Goal: Register for event/course

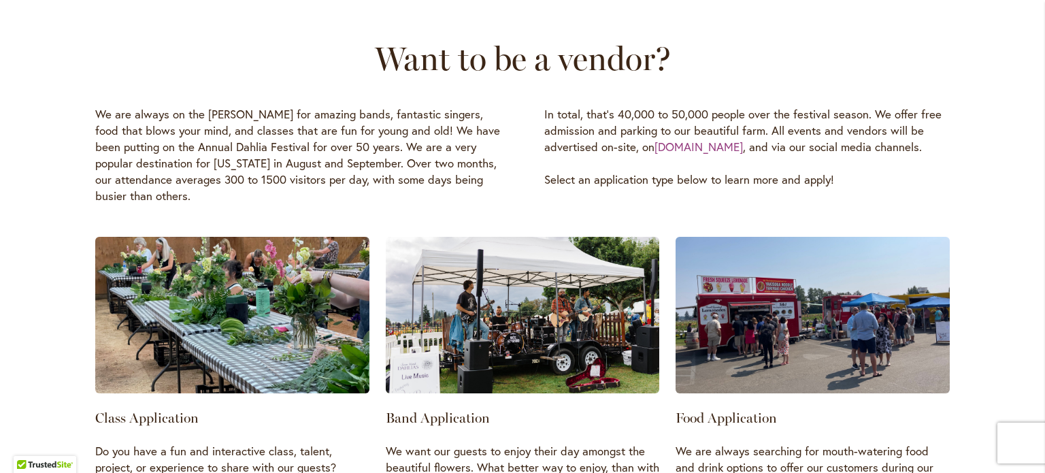
scroll to position [2176, 0]
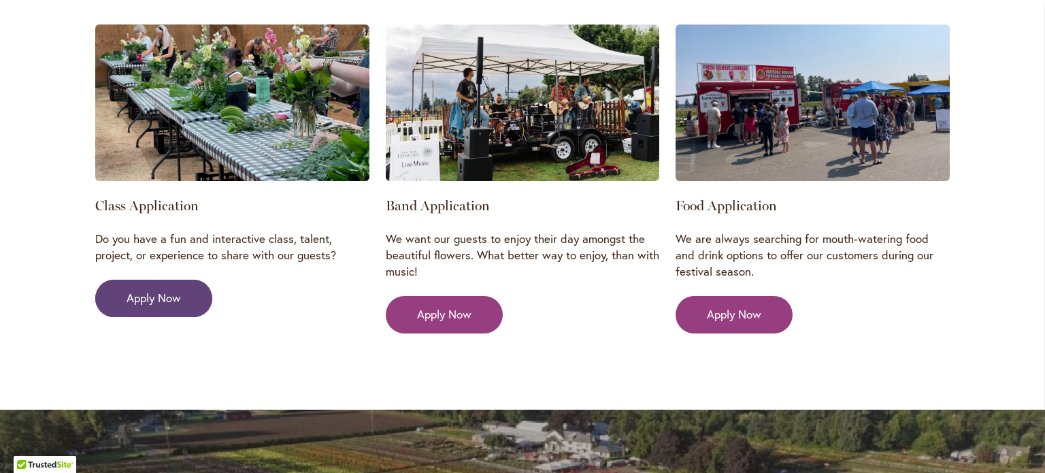
click at [175, 290] on span "Apply Now" at bounding box center [154, 298] width 54 height 16
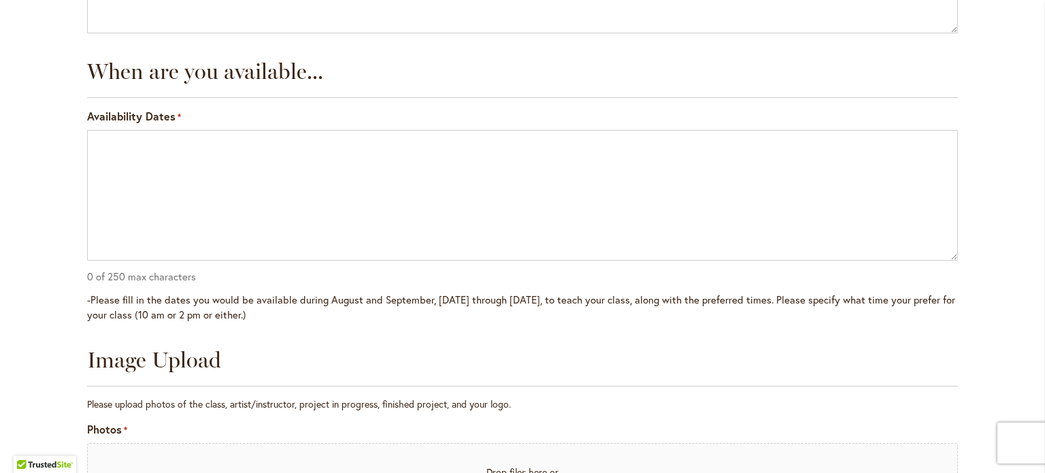
scroll to position [2516, 0]
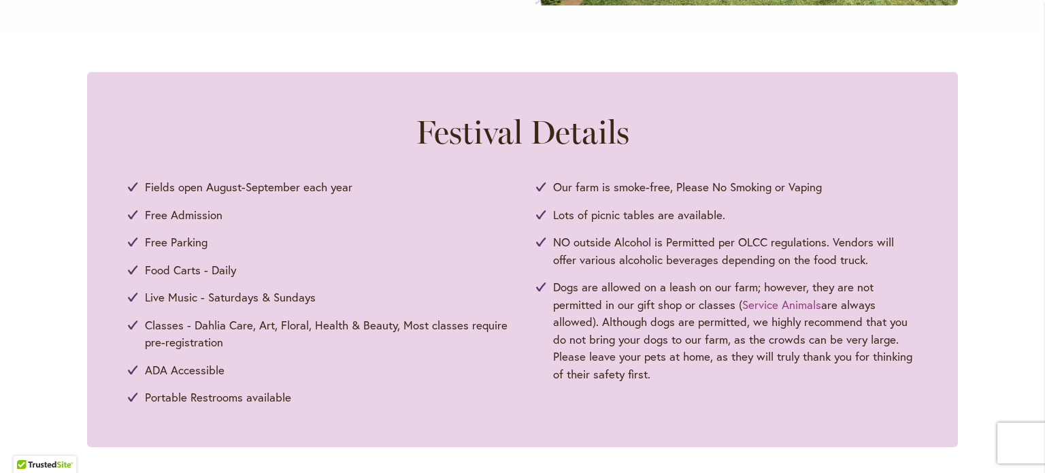
scroll to position [612, 0]
